Goal: Find specific page/section: Find specific page/section

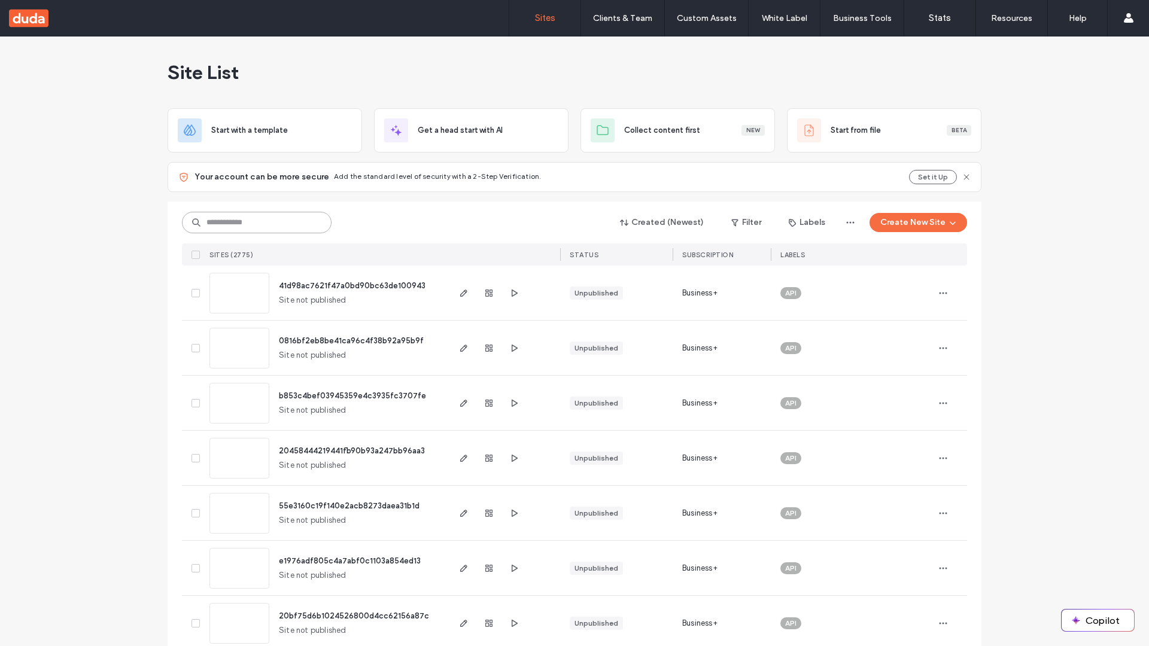
click at [257, 223] on input at bounding box center [257, 223] width 150 height 22
type input "**********"
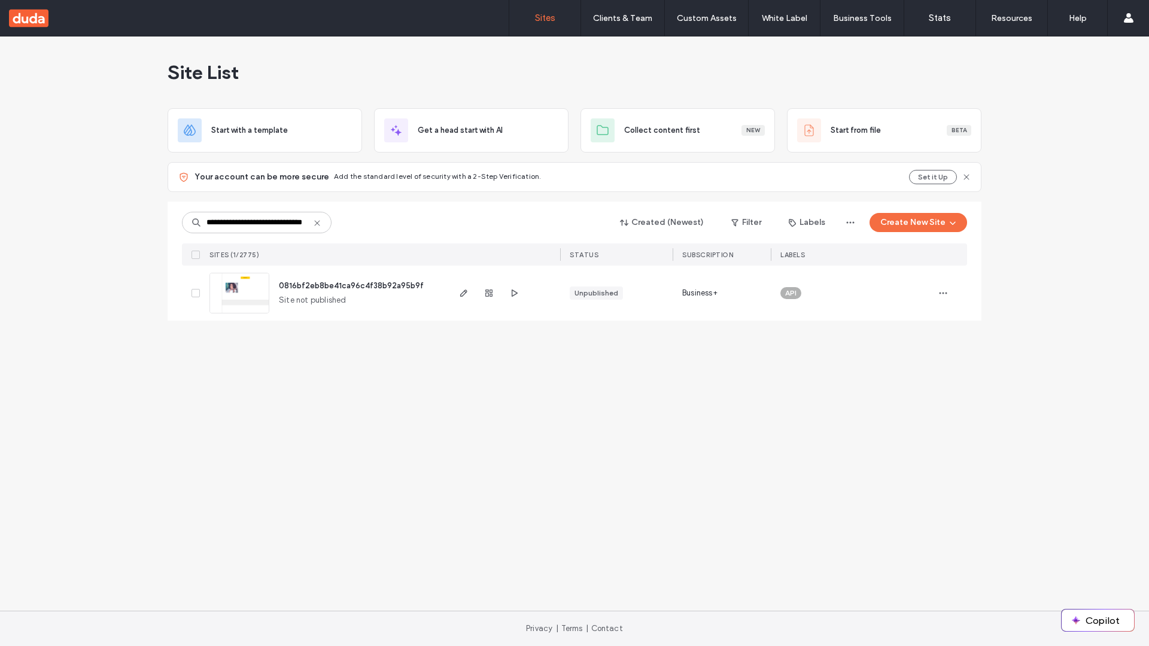
click at [352, 285] on span "0816bf2eb8be41ca96c4f38b92a95b9f" at bounding box center [351, 285] width 145 height 9
